Goal: Information Seeking & Learning: Learn about a topic

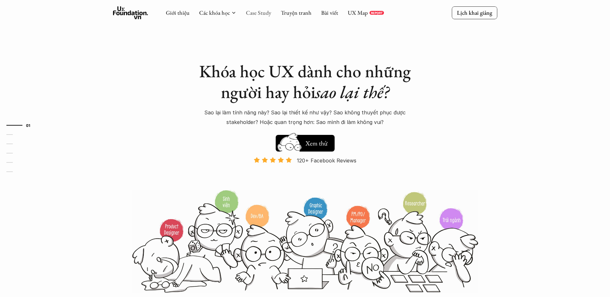
click at [255, 12] on link "Case Study" at bounding box center [258, 12] width 25 height 7
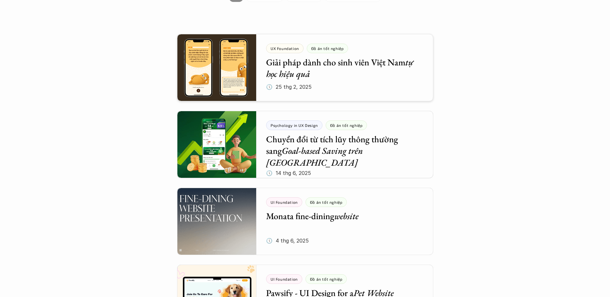
scroll to position [115, 0]
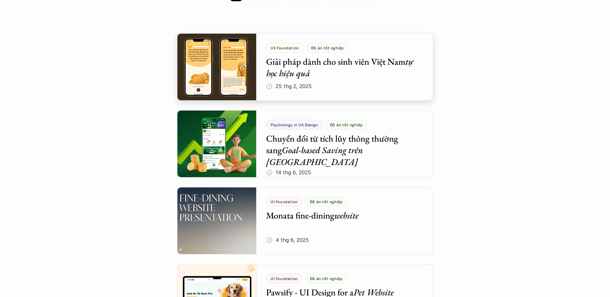
click at [357, 69] on div at bounding box center [305, 66] width 256 height 67
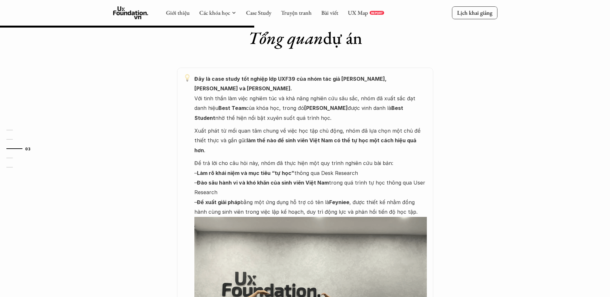
scroll to position [308, 0]
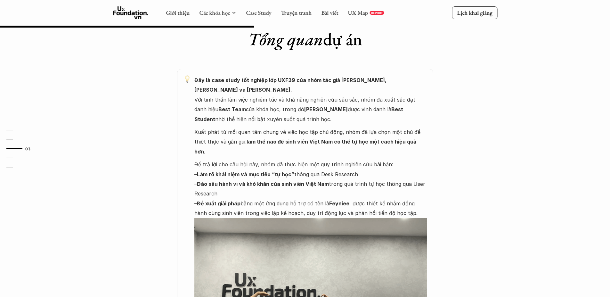
click at [320, 181] on strong "Đào sâu hành vi và khó khăn của sinh viên Việt Nam" at bounding box center [263, 184] width 132 height 6
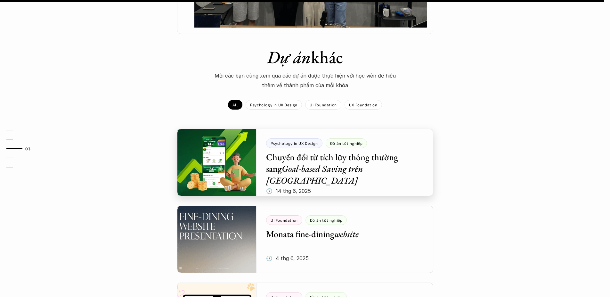
scroll to position [730, 0]
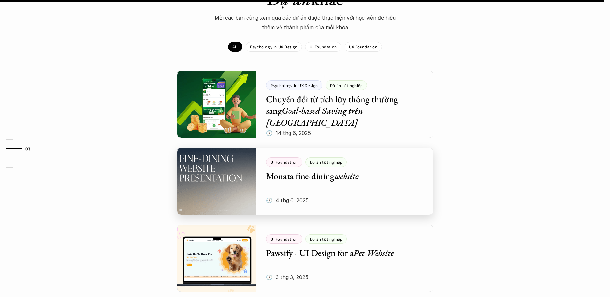
click at [348, 170] on div at bounding box center [305, 181] width 256 height 67
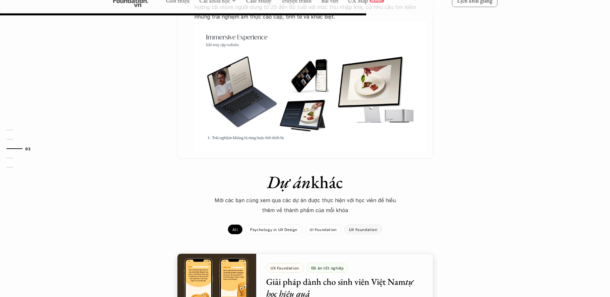
scroll to position [384, 0]
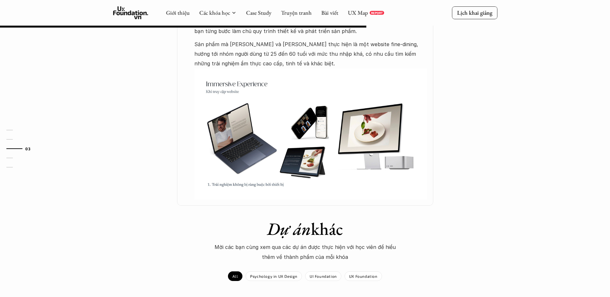
click at [306, 162] on img at bounding box center [310, 134] width 233 height 131
click at [220, 173] on img at bounding box center [310, 134] width 233 height 131
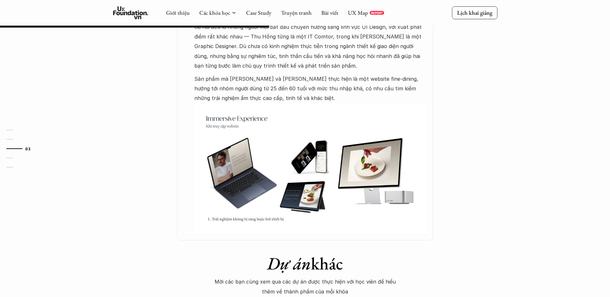
scroll to position [269, 0]
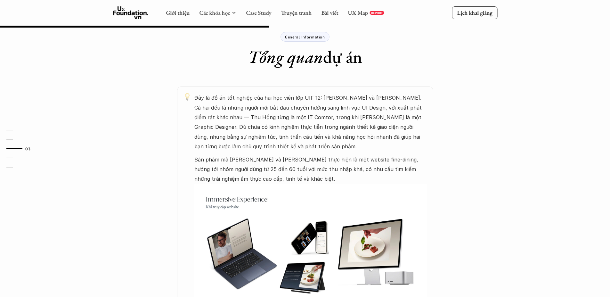
click at [232, 175] on p "Sản phẩm mà [PERSON_NAME] và [PERSON_NAME] thực hiện là một website fine-dining…" at bounding box center [310, 169] width 233 height 29
click at [245, 193] on img at bounding box center [310, 249] width 233 height 131
click at [240, 201] on img at bounding box center [310, 249] width 233 height 131
drag, startPoint x: 240, startPoint y: 190, endPoint x: 241, endPoint y: 185, distance: 5.2
click at [240, 189] on img at bounding box center [310, 249] width 233 height 131
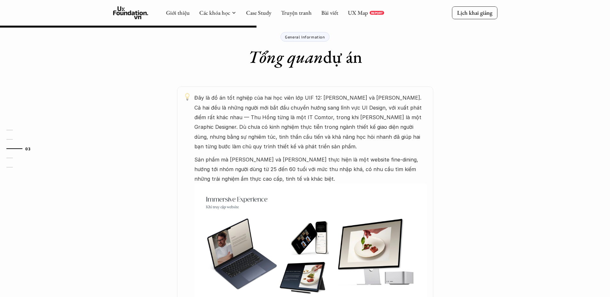
click at [243, 170] on p "Sản phẩm mà [PERSON_NAME] và [PERSON_NAME] thực hiện là một website fine-dining…" at bounding box center [310, 169] width 233 height 29
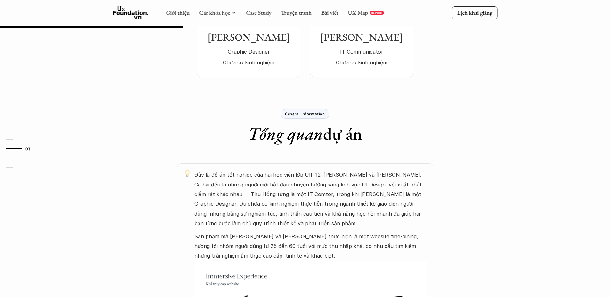
click at [352, 201] on p "Đây là đồ án tốt nghiệp của hai học viên lớp UIF 12: [PERSON_NAME] và [PERSON_N…" at bounding box center [310, 199] width 233 height 58
click at [311, 116] on p "General Information" at bounding box center [305, 113] width 40 height 4
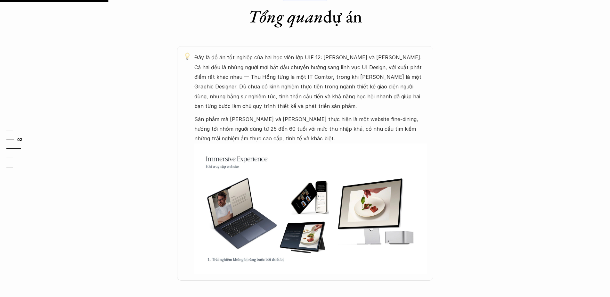
scroll to position [77, 0]
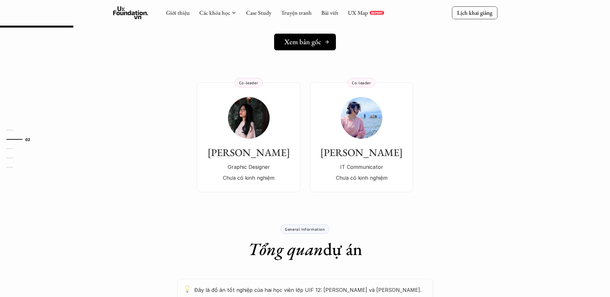
click at [307, 50] on link "Xem bản gốc" at bounding box center [305, 42] width 62 height 17
